Goal: Information Seeking & Learning: Learn about a topic

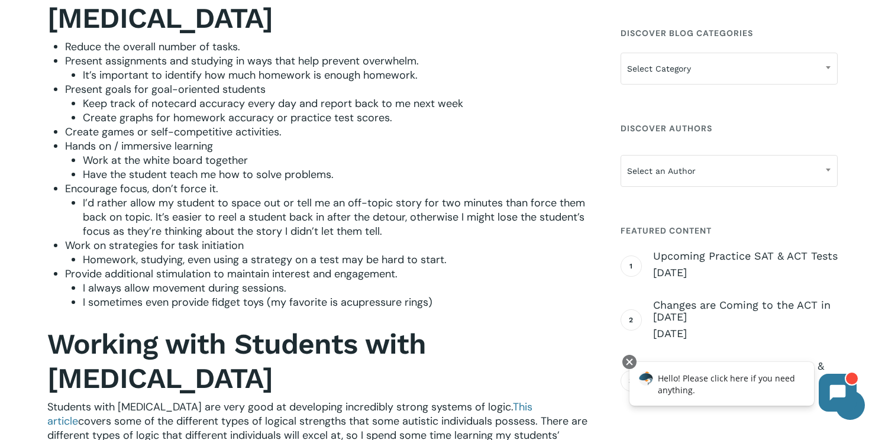
scroll to position [909, 0]
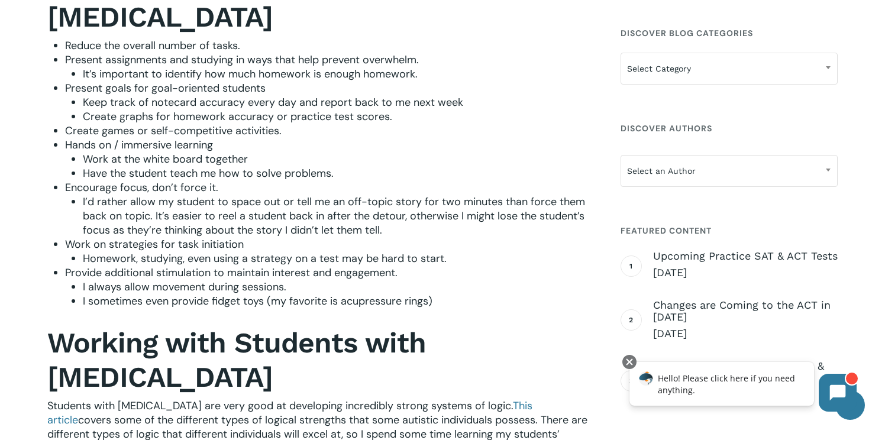
click at [108, 237] on span "Work on strategies for task initiation" at bounding box center [154, 244] width 179 height 14
click at [108, 251] on span "Homework, studying, even using a strategy on a test may be hard to start." at bounding box center [265, 258] width 364 height 14
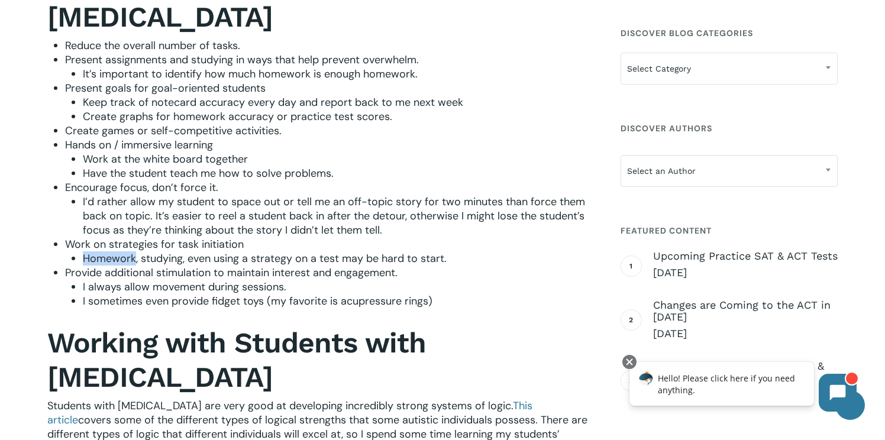
click at [108, 251] on span "Homework, studying, even using a strategy on a test may be hard to start." at bounding box center [265, 258] width 364 height 14
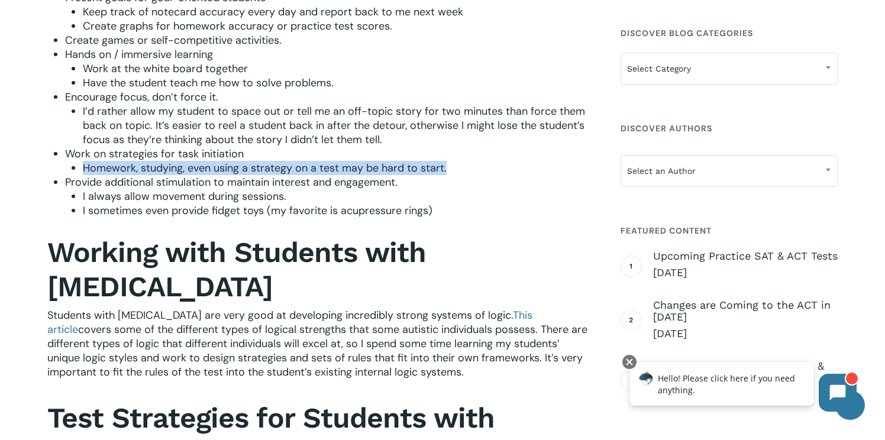
scroll to position [1000, 0]
click at [146, 175] on span "Provide additional stimulation to maintain interest and engagement." at bounding box center [231, 182] width 333 height 14
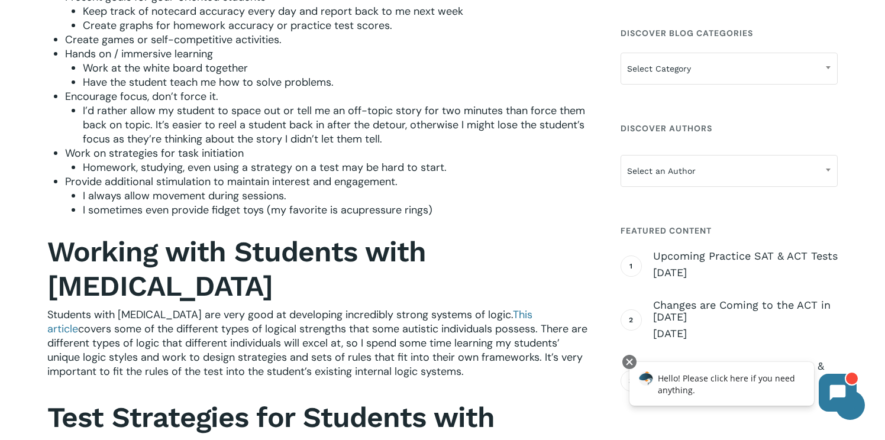
click at [146, 175] on span "Provide additional stimulation to maintain interest and engagement." at bounding box center [231, 182] width 333 height 14
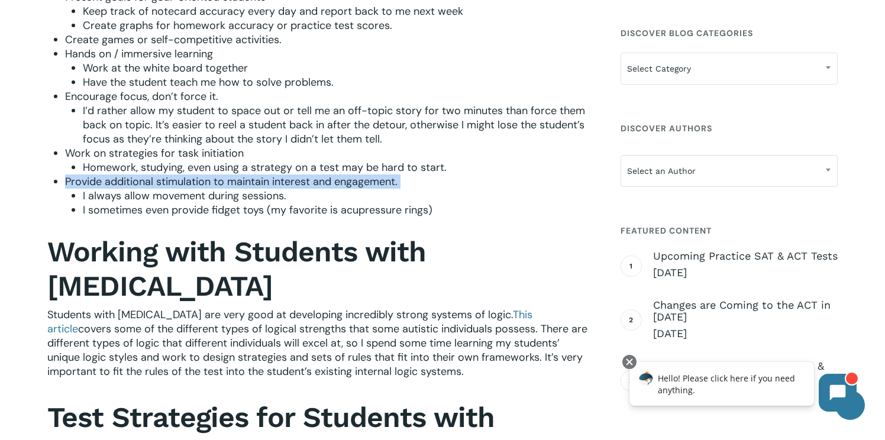
click at [142, 189] on span "I always allow movement during sessions." at bounding box center [185, 196] width 204 height 14
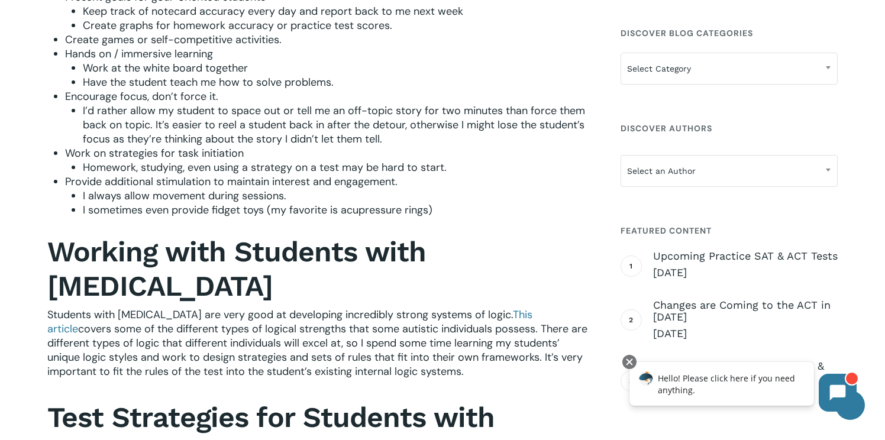
click at [142, 189] on span "I always allow movement during sessions." at bounding box center [185, 196] width 204 height 14
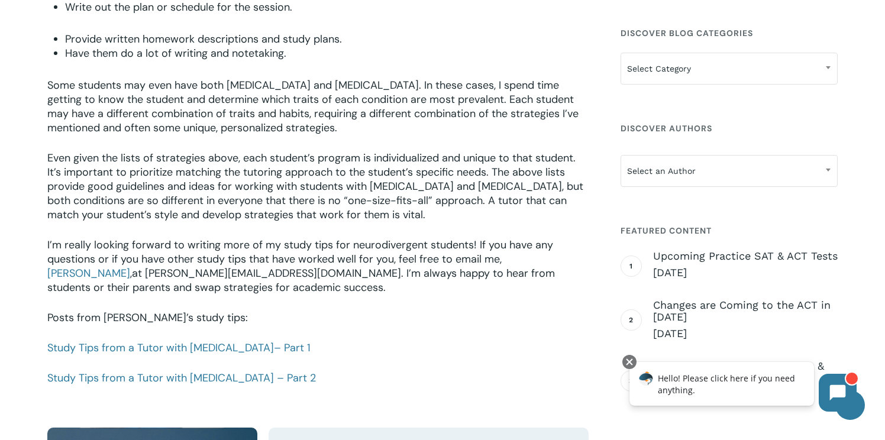
scroll to position [2123, 0]
